Goal: Information Seeking & Learning: Compare options

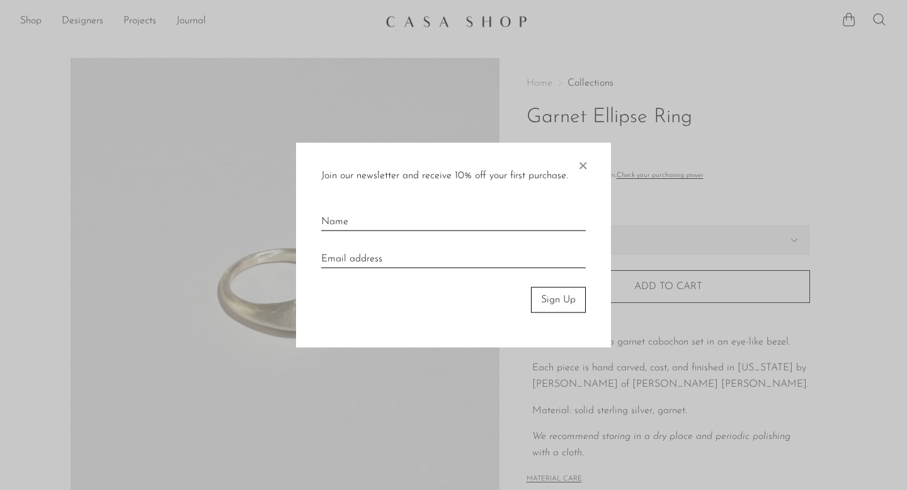
click at [587, 169] on span "×" at bounding box center [582, 163] width 13 height 40
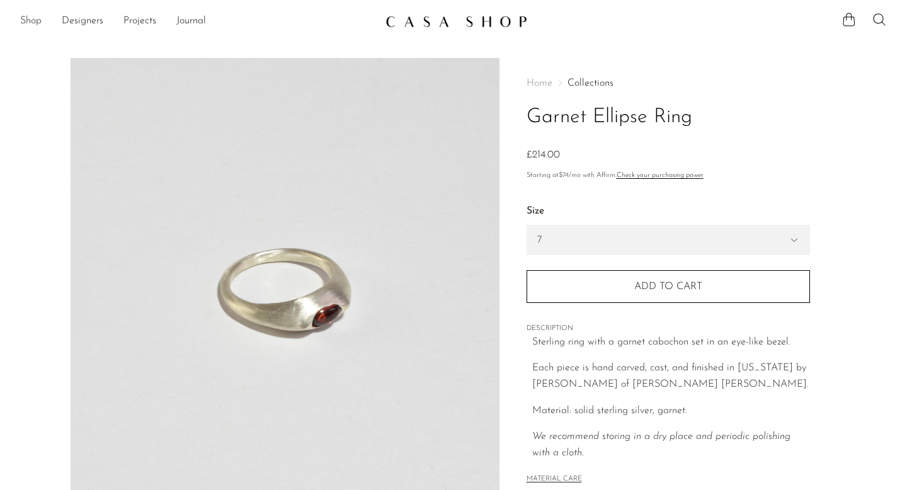
click at [40, 20] on link "Shop" at bounding box center [30, 21] width 21 height 16
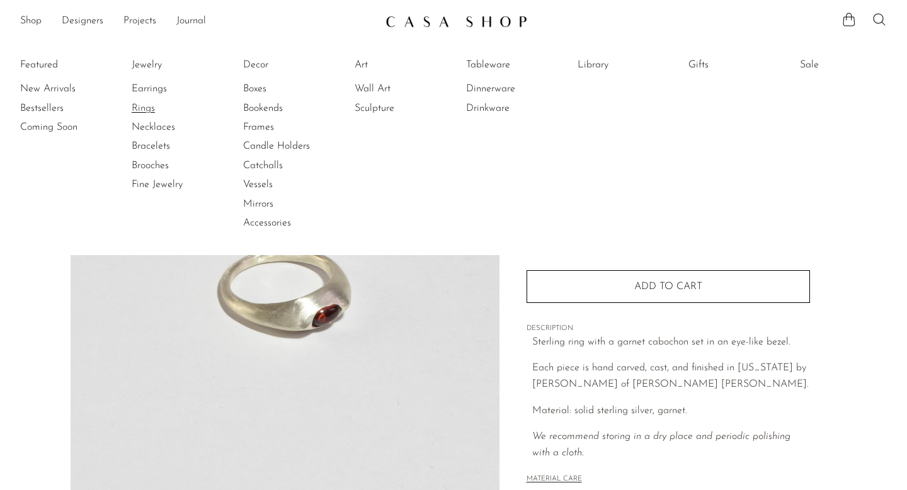
click at [146, 107] on link "Rings" at bounding box center [179, 108] width 94 height 14
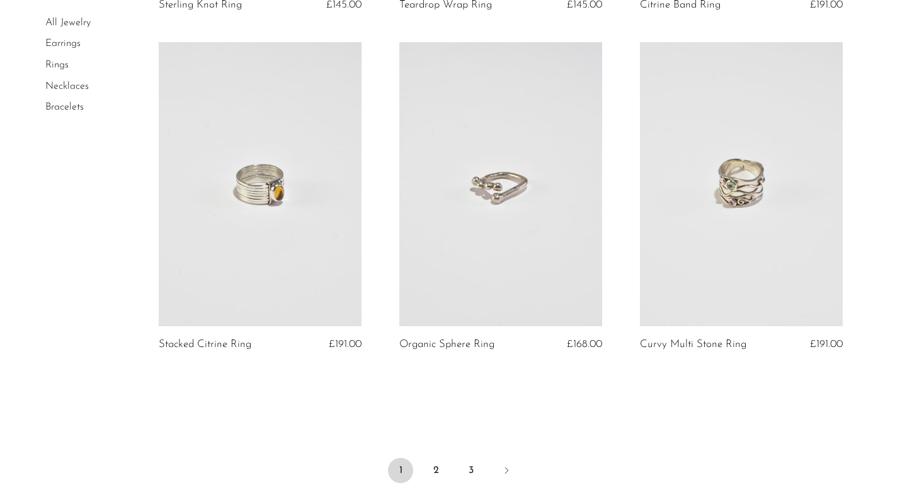
scroll to position [4007, 0]
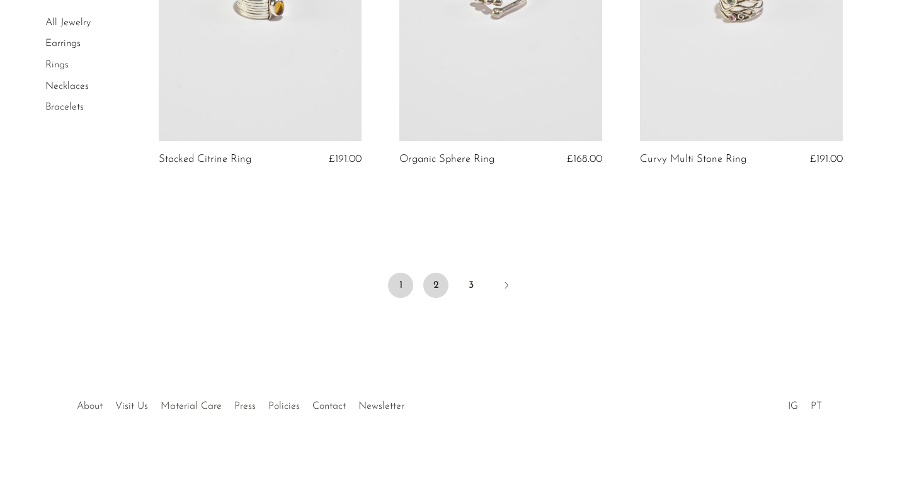
click at [435, 274] on link "2" at bounding box center [435, 285] width 25 height 25
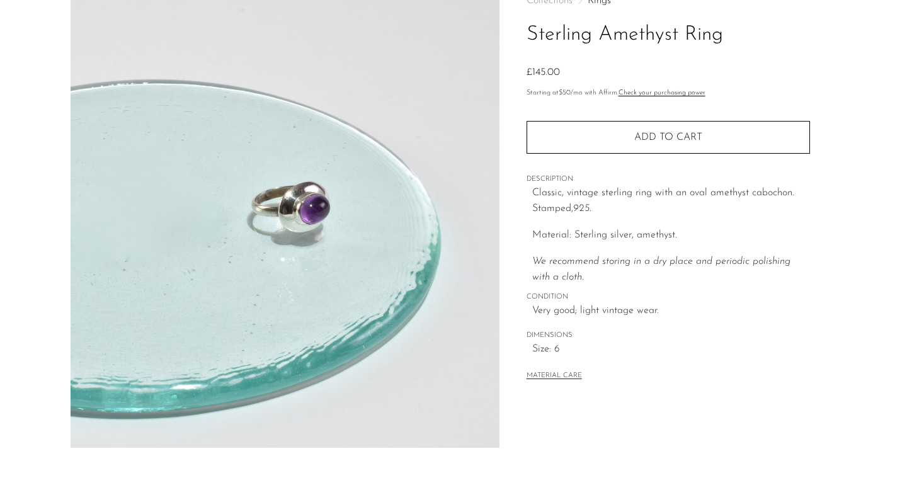
scroll to position [85, 0]
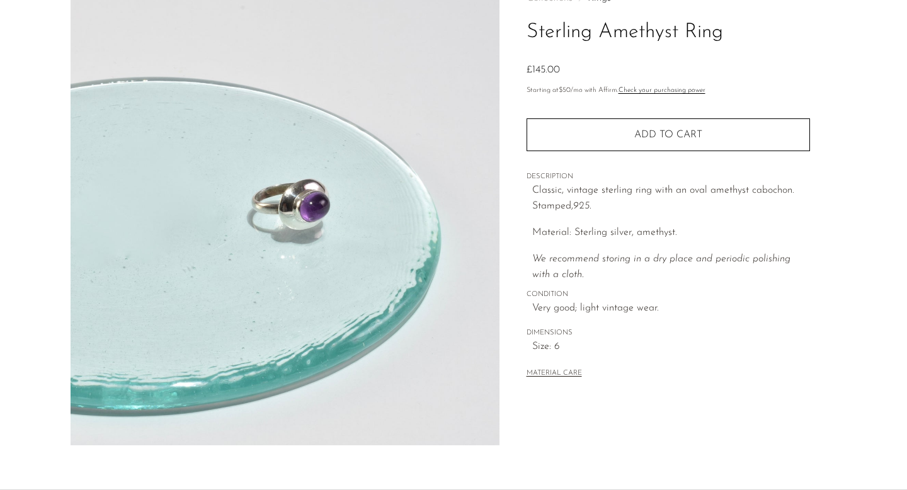
click at [547, 351] on span "Size: 6" at bounding box center [671, 347] width 278 height 16
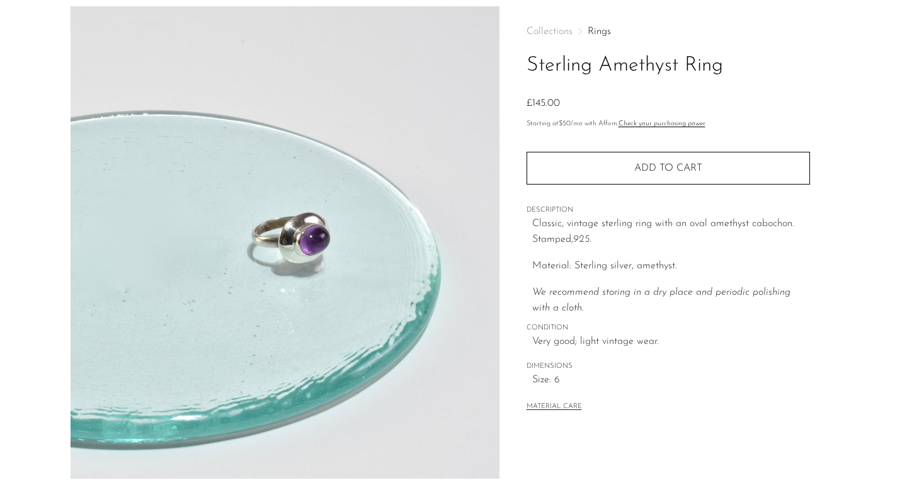
scroll to position [0, 0]
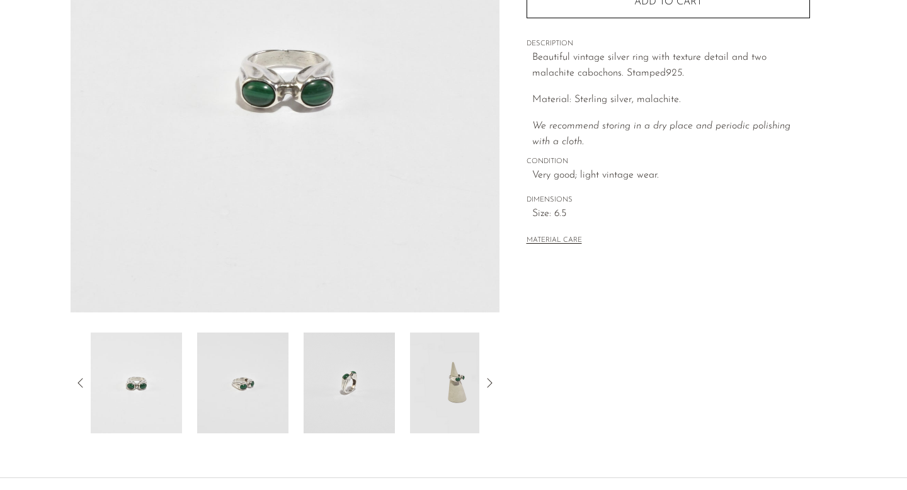
scroll to position [193, 0]
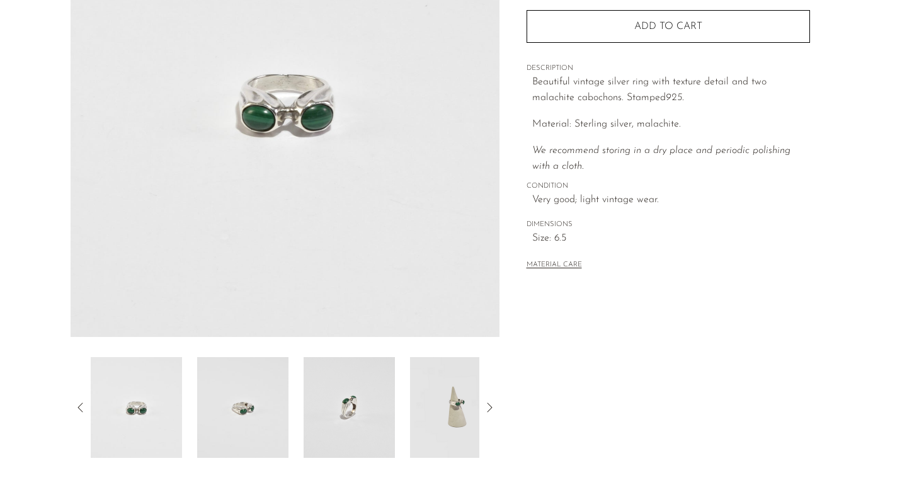
click at [551, 251] on div "MATERIAL CARE" at bounding box center [668, 260] width 283 height 26
click at [546, 234] on span "Size: 6.5" at bounding box center [671, 239] width 278 height 16
click at [233, 369] on img at bounding box center [242, 407] width 91 height 101
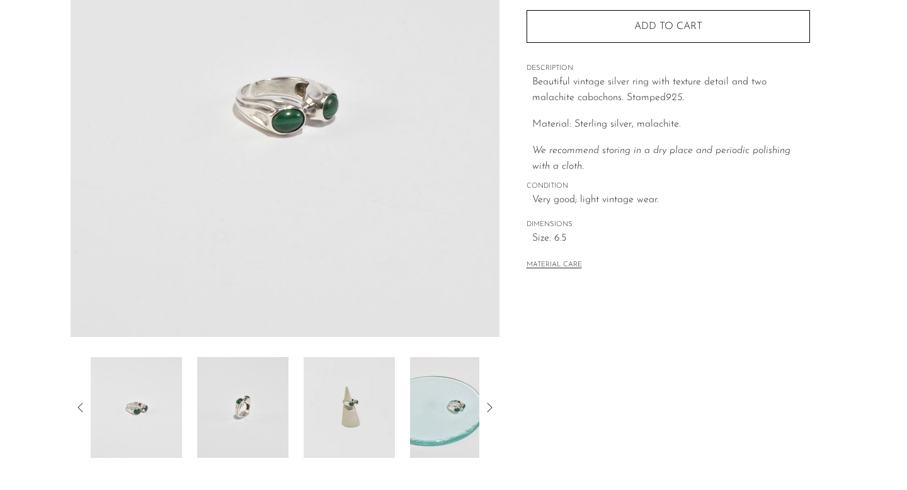
click at [252, 381] on img at bounding box center [242, 407] width 91 height 101
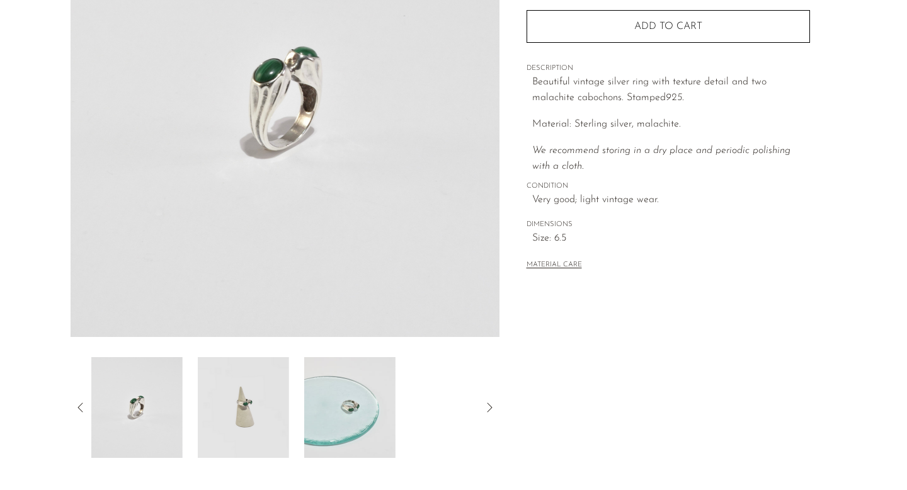
click at [265, 381] on img at bounding box center [243, 407] width 91 height 101
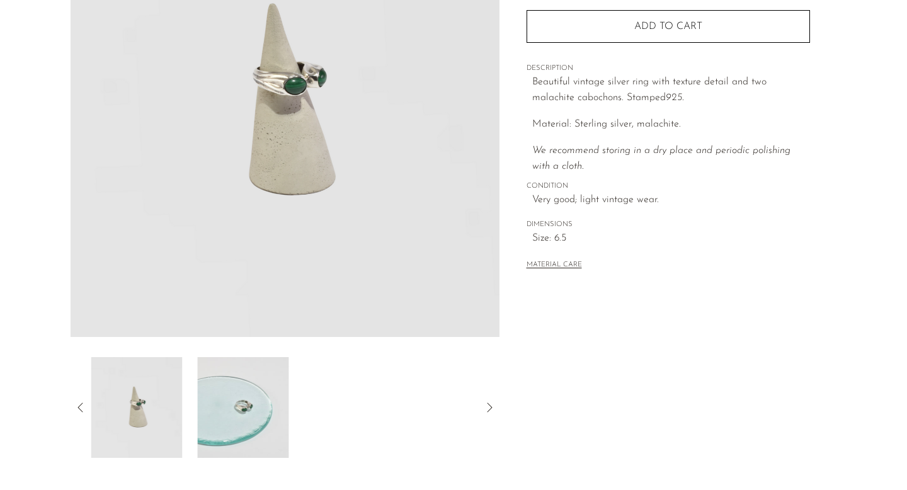
click at [278, 385] on img at bounding box center [242, 407] width 91 height 101
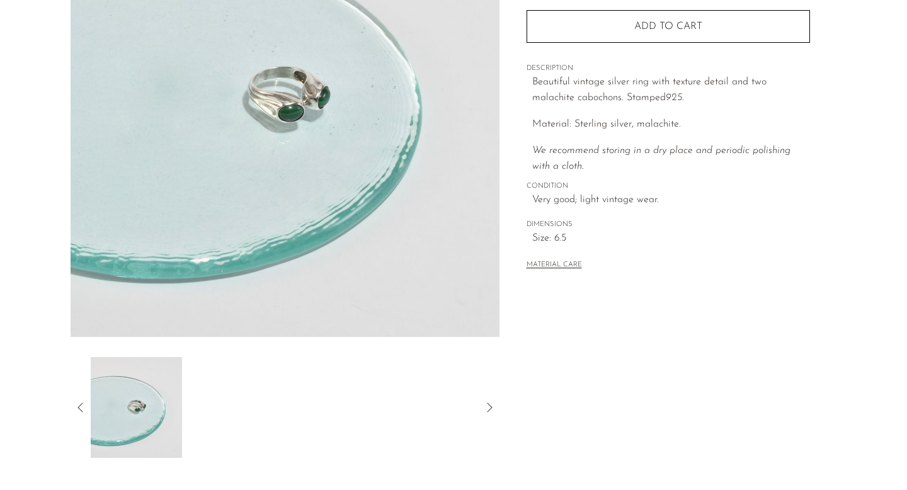
click at [564, 239] on span "Size: 6.5" at bounding box center [671, 239] width 278 height 16
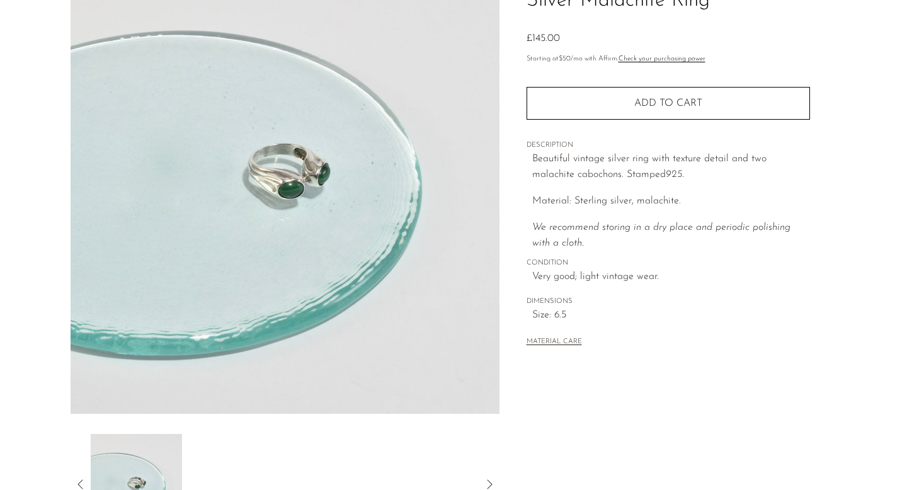
scroll to position [81, 0]
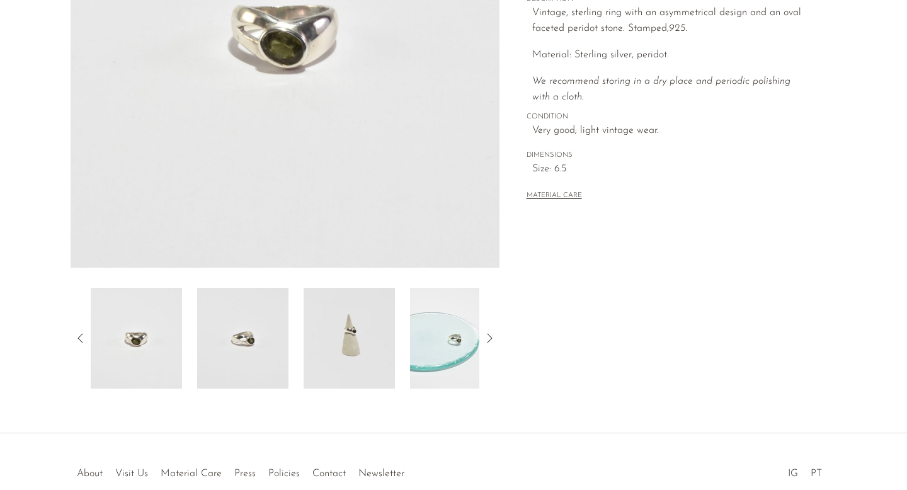
scroll to position [277, 0]
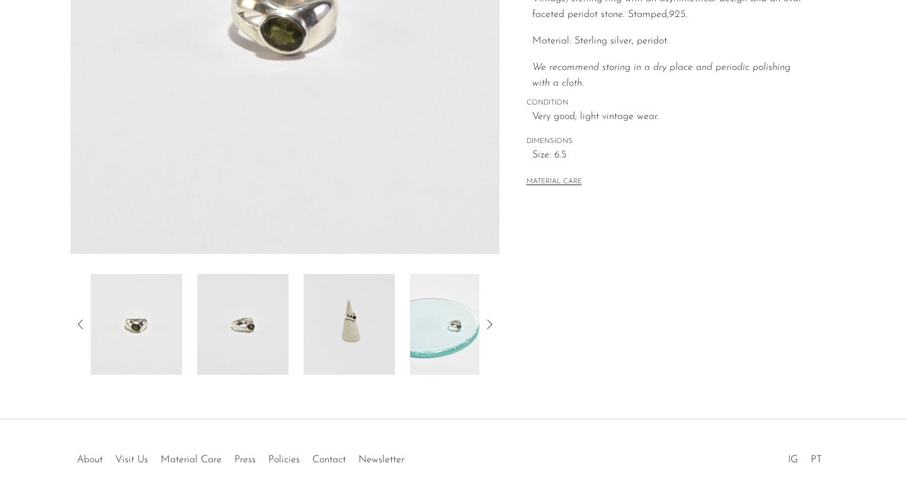
click at [357, 323] on img at bounding box center [349, 324] width 91 height 101
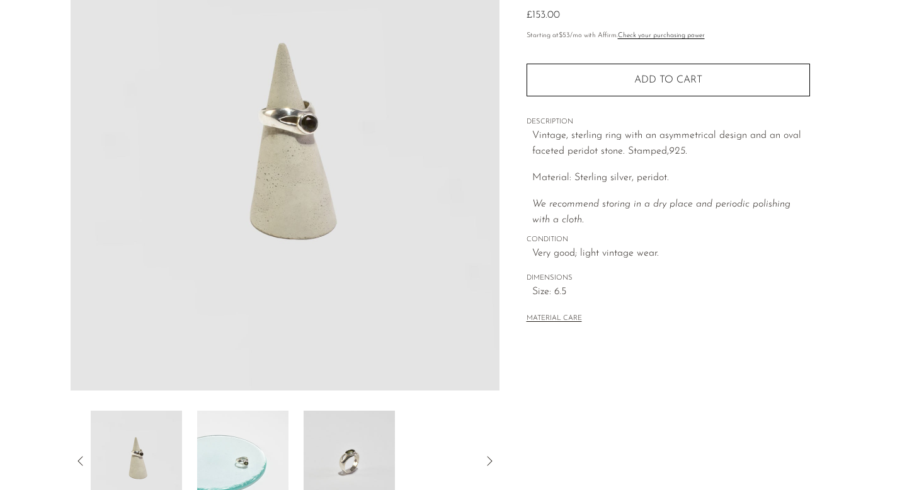
scroll to position [177, 0]
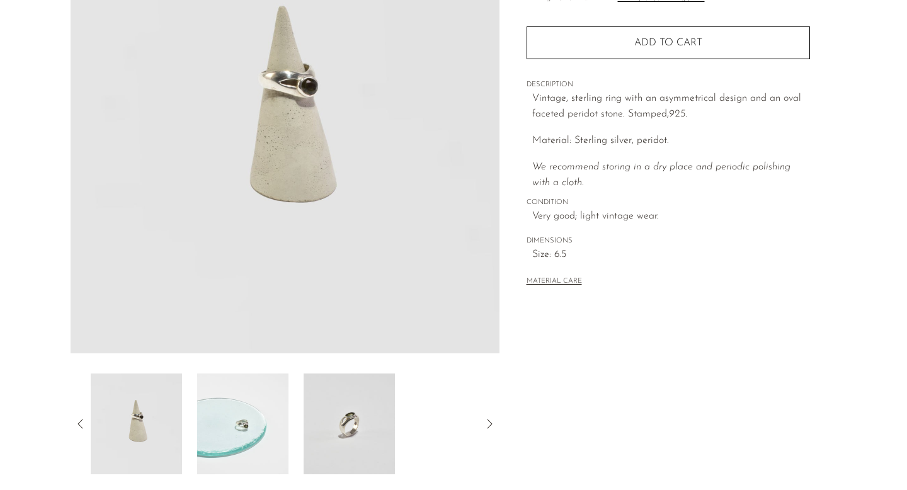
click at [339, 430] on img at bounding box center [349, 424] width 91 height 101
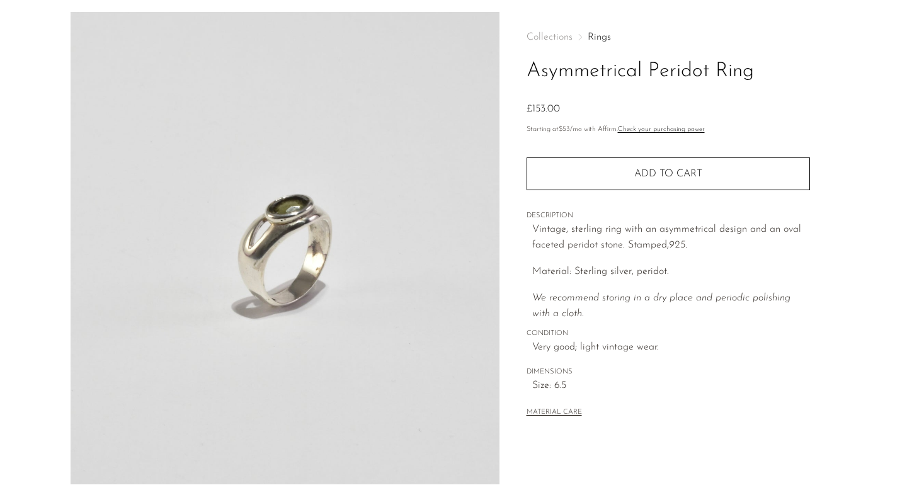
scroll to position [27, 0]
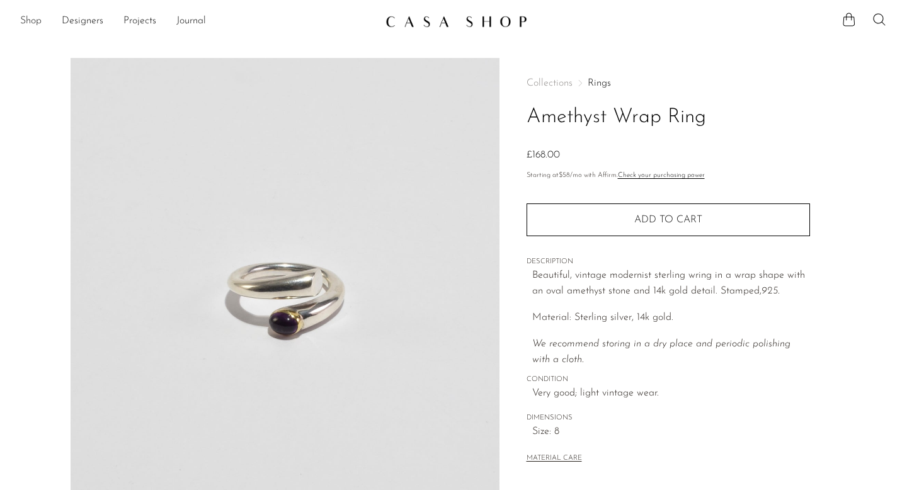
click at [38, 22] on link "Shop" at bounding box center [30, 21] width 21 height 16
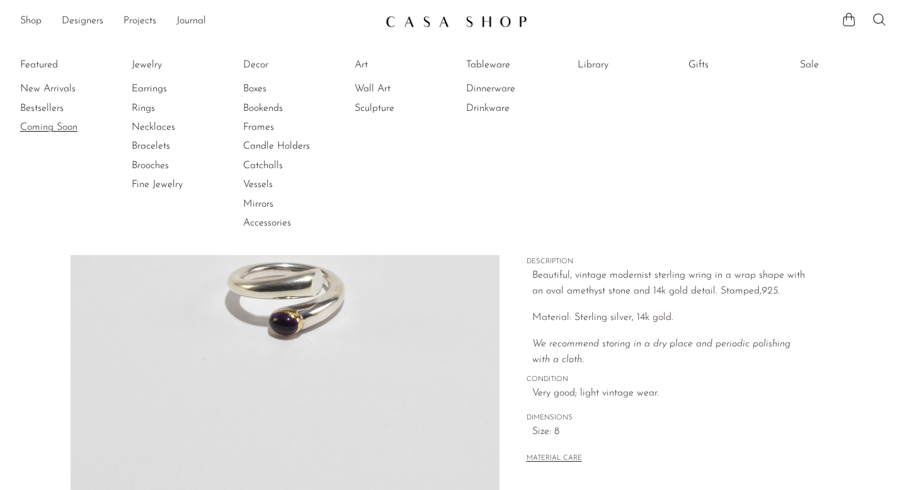
click at [48, 129] on link "Coming Soon" at bounding box center [67, 127] width 94 height 14
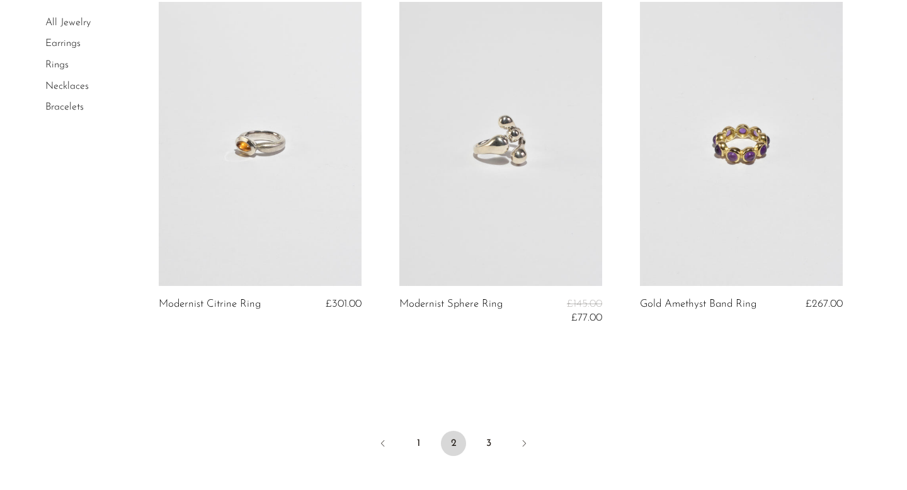
scroll to position [3969, 0]
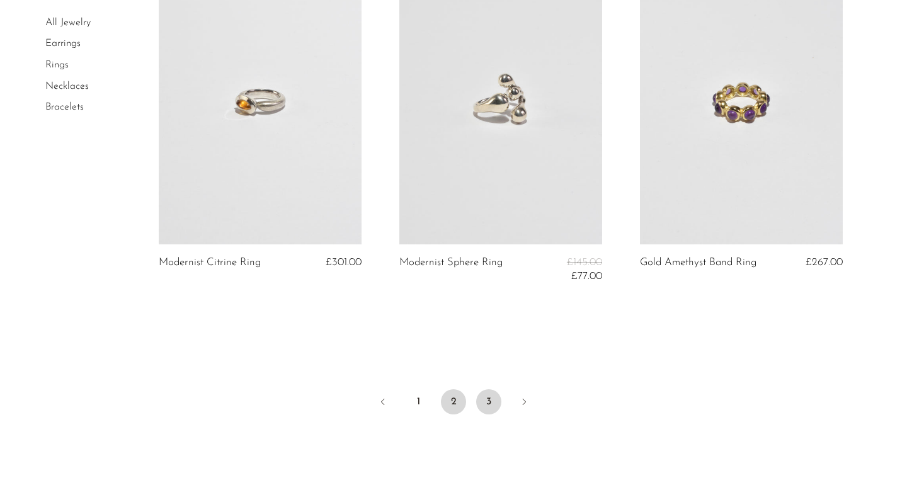
click at [491, 393] on link "3" at bounding box center [488, 401] width 25 height 25
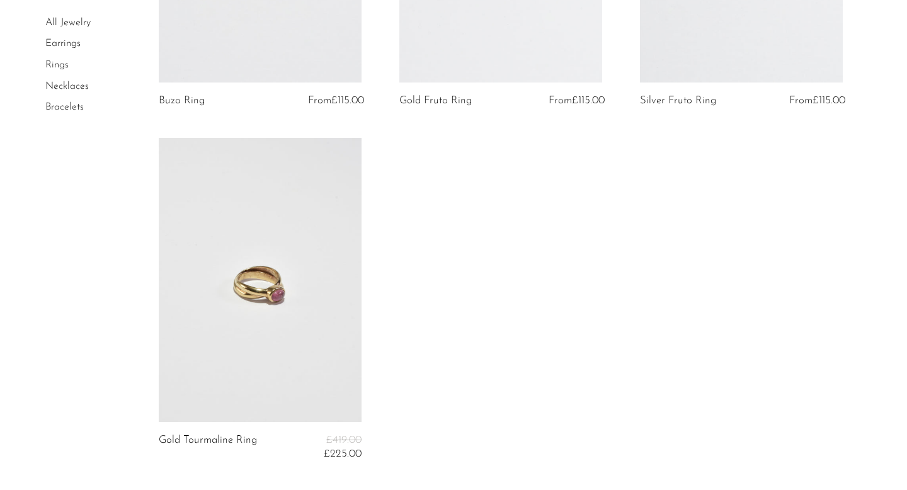
scroll to position [2490, 0]
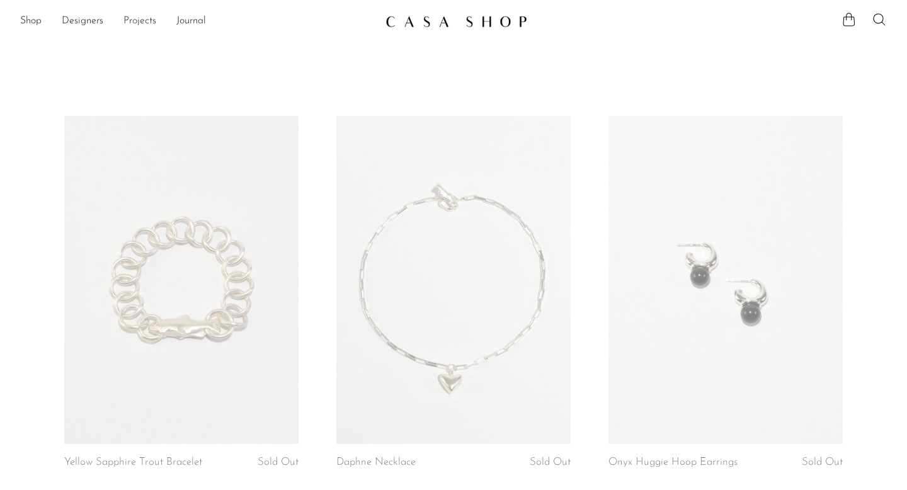
click at [128, 20] on link "Projects" at bounding box center [139, 21] width 33 height 16
click at [76, 23] on link "Designers" at bounding box center [83, 21] width 42 height 16
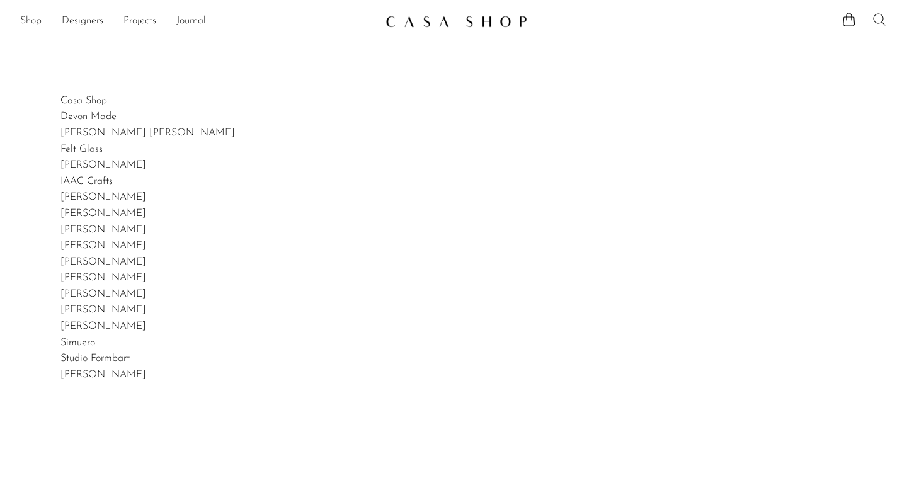
click at [23, 17] on link "Shop" at bounding box center [30, 21] width 21 height 16
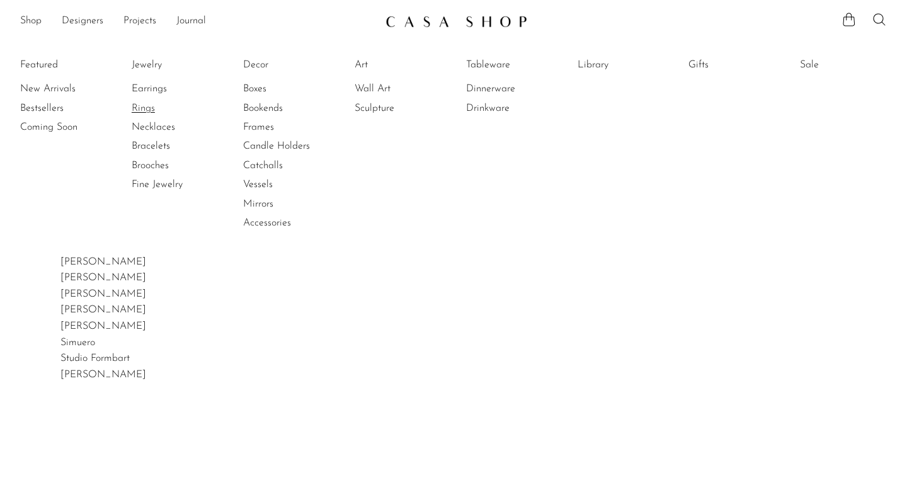
click at [154, 105] on link "Rings" at bounding box center [179, 108] width 94 height 14
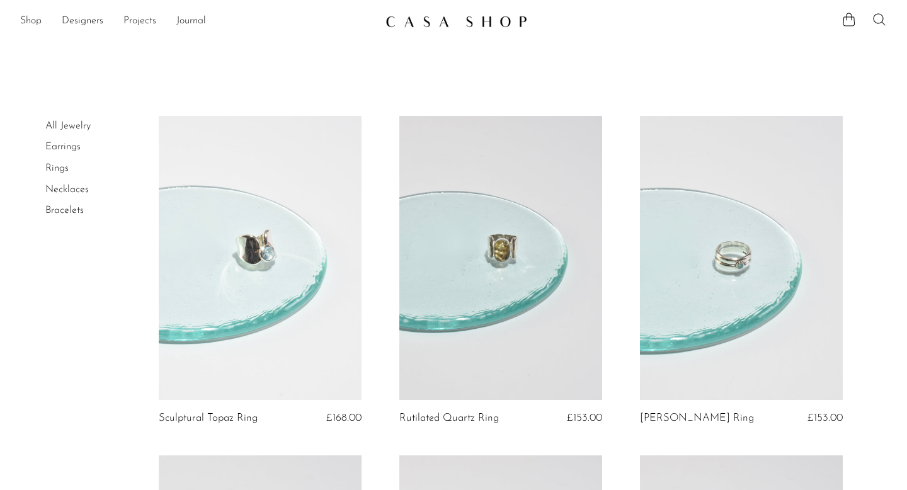
click at [57, 171] on link "Rings" at bounding box center [56, 168] width 23 height 10
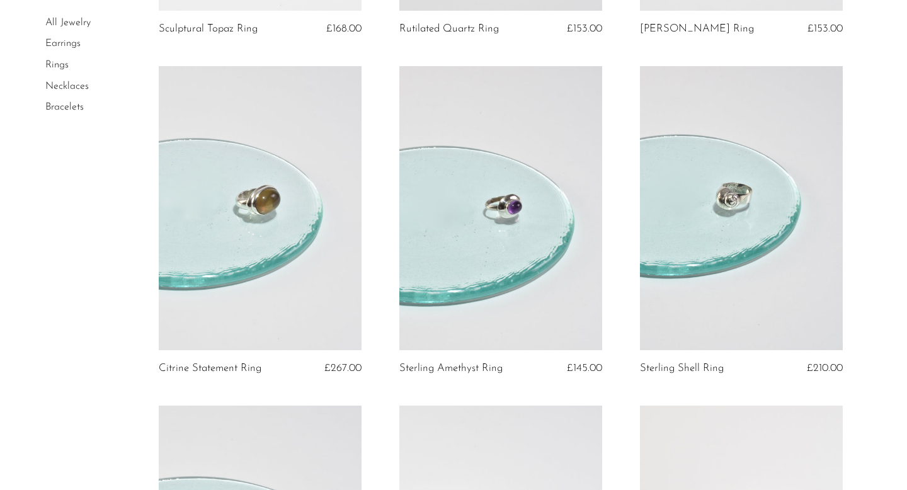
scroll to position [283, 0]
